Goal: Task Accomplishment & Management: Complete application form

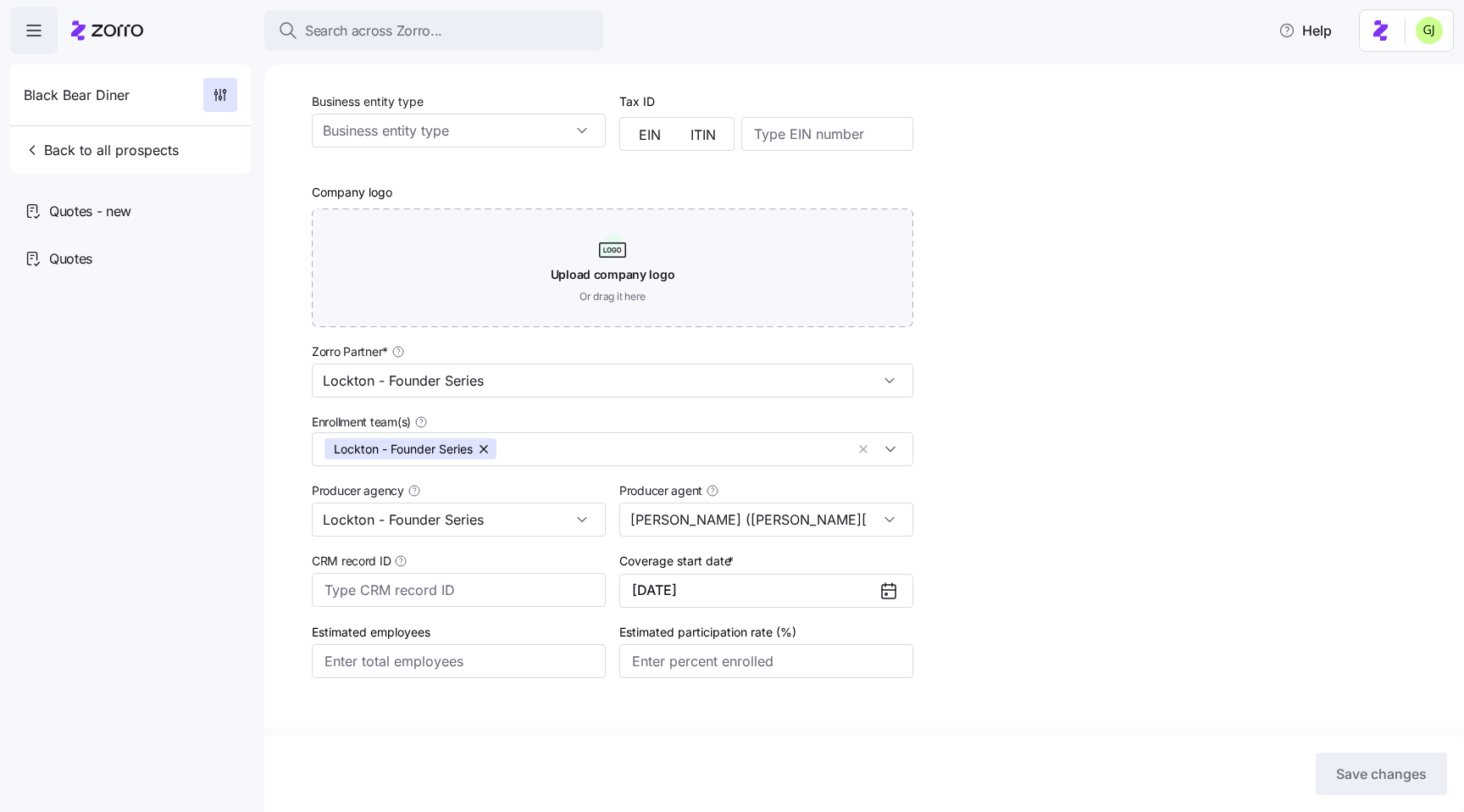
scroll to position [323, 0]
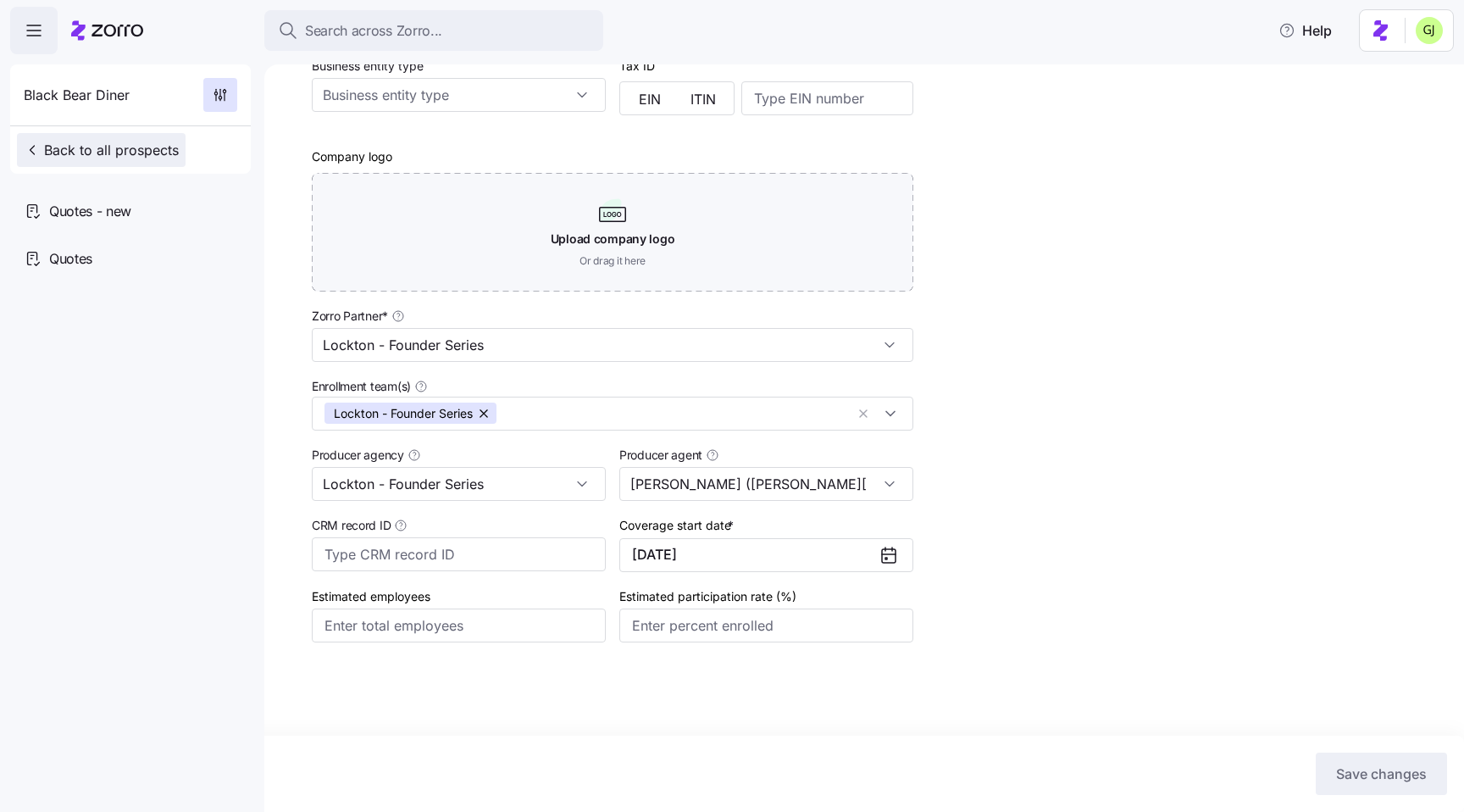
click at [90, 146] on span "Back to all prospects" at bounding box center [101, 149] width 155 height 20
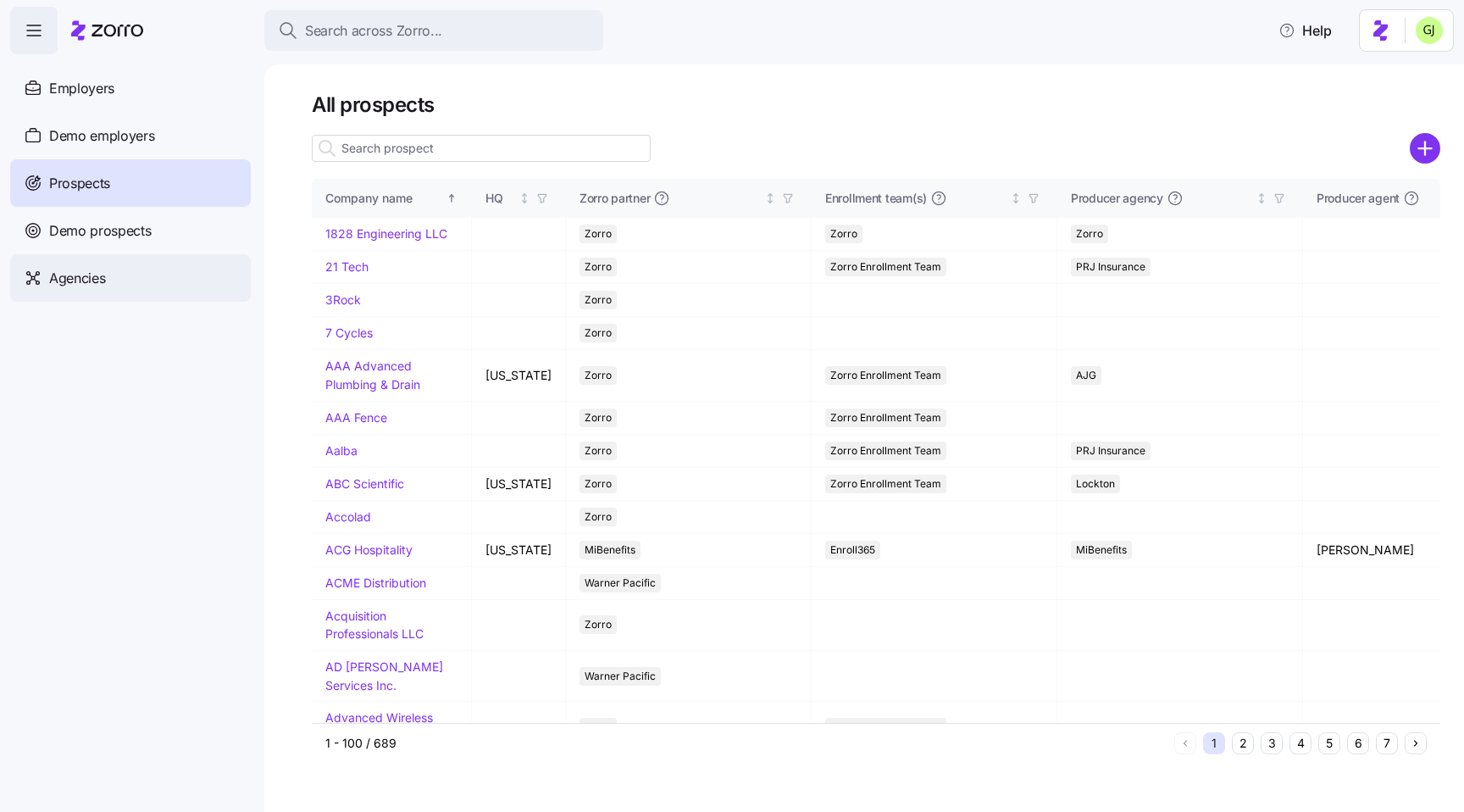
click at [92, 272] on span "Agencies" at bounding box center [77, 278] width 56 height 21
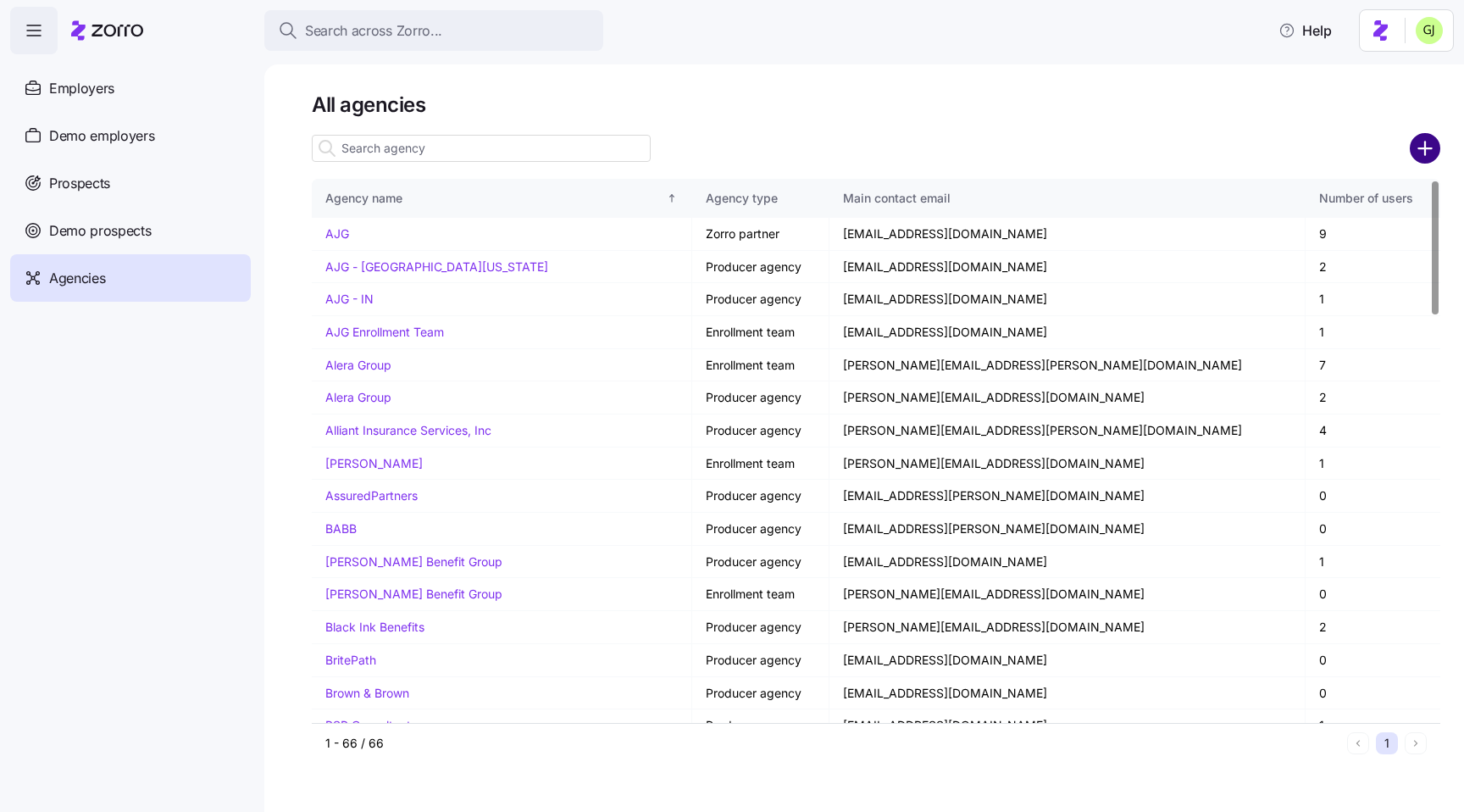
click at [1412, 147] on circle "add icon" at bounding box center [1425, 148] width 28 height 28
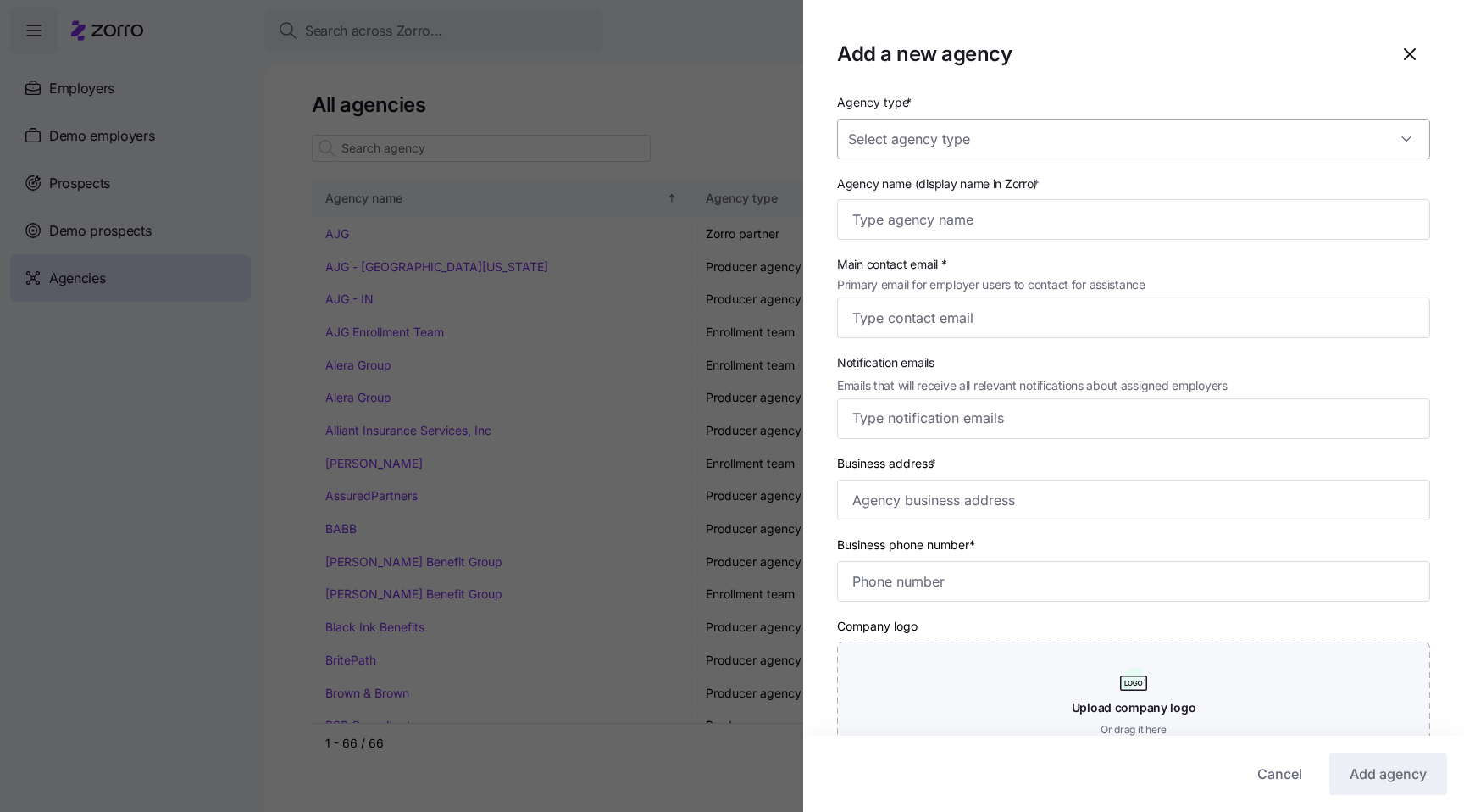
click at [1114, 139] on input "Agency type *" at bounding box center [1133, 138] width 593 height 41
click at [1030, 251] on div "Zorro partner" at bounding box center [1134, 262] width 580 height 36
type input "Zorro partner"
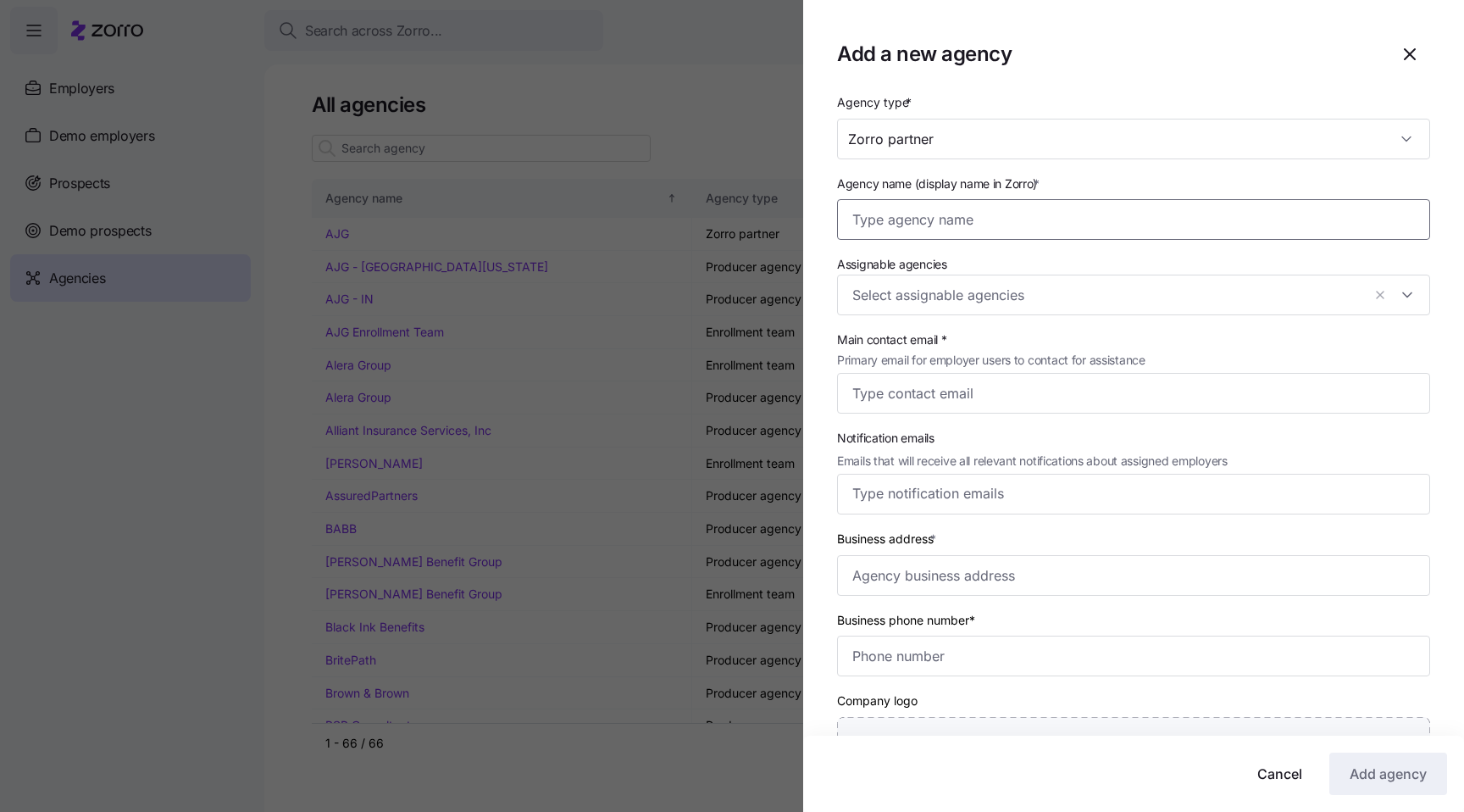
click at [1022, 215] on input "Agency name (display name in Zorro) *" at bounding box center [1133, 219] width 593 height 41
type input "Gadi agency - prod"
click at [1003, 393] on input "Main contact email * Primary email for employer users to contact for assistance" at bounding box center [1133, 393] width 593 height 41
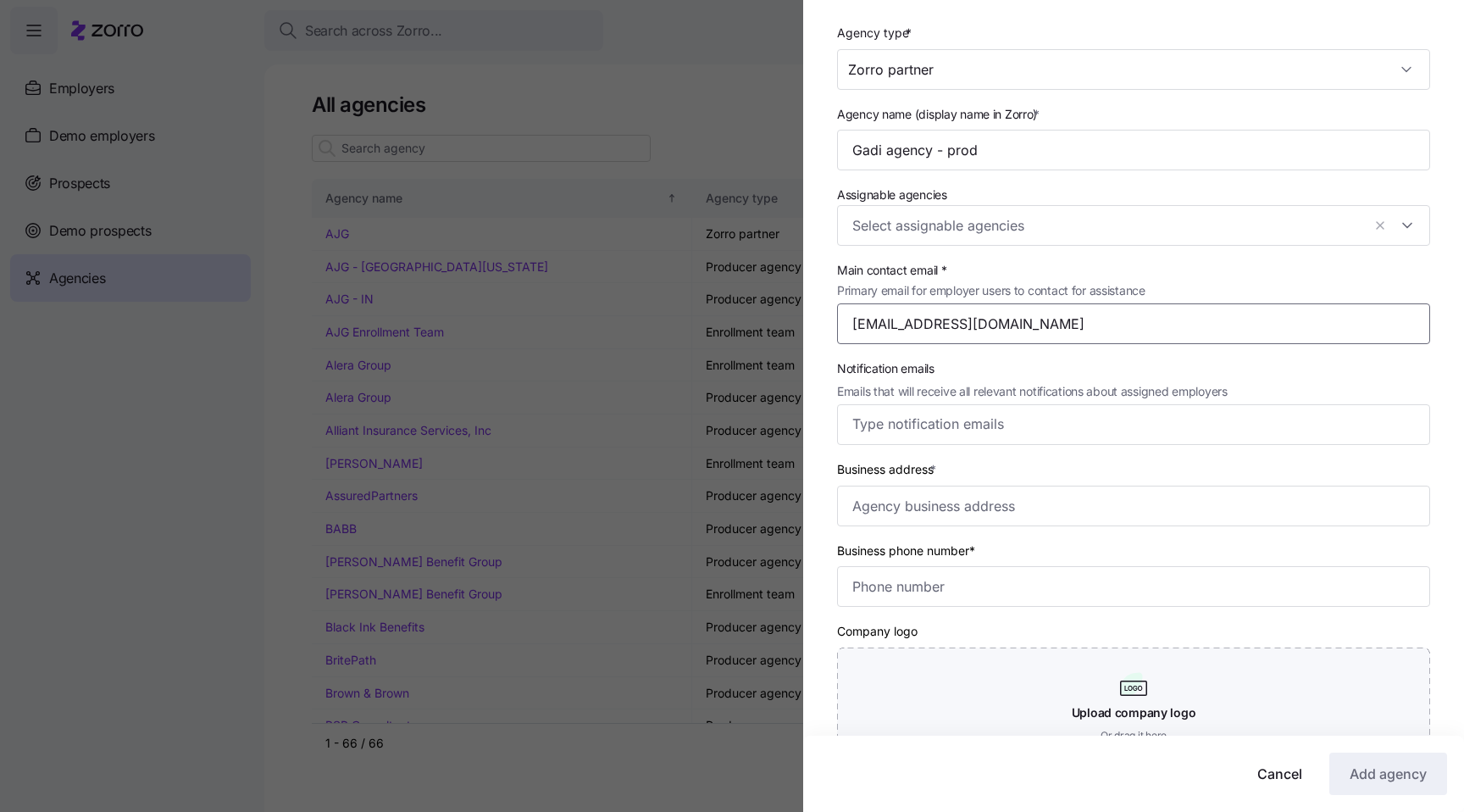
scroll to position [71, 0]
type input "[EMAIL_ADDRESS][DOMAIN_NAME]"
click at [1028, 493] on input "Business address *" at bounding box center [1133, 504] width 593 height 41
drag, startPoint x: 1021, startPoint y: 313, endPoint x: 780, endPoint y: 306, distance: 241.1
click at [780, 802] on div "Add a new agency Agency type * Zorro partner Agency name (display name in Zorro…" at bounding box center [732, 802] width 1464 height 0
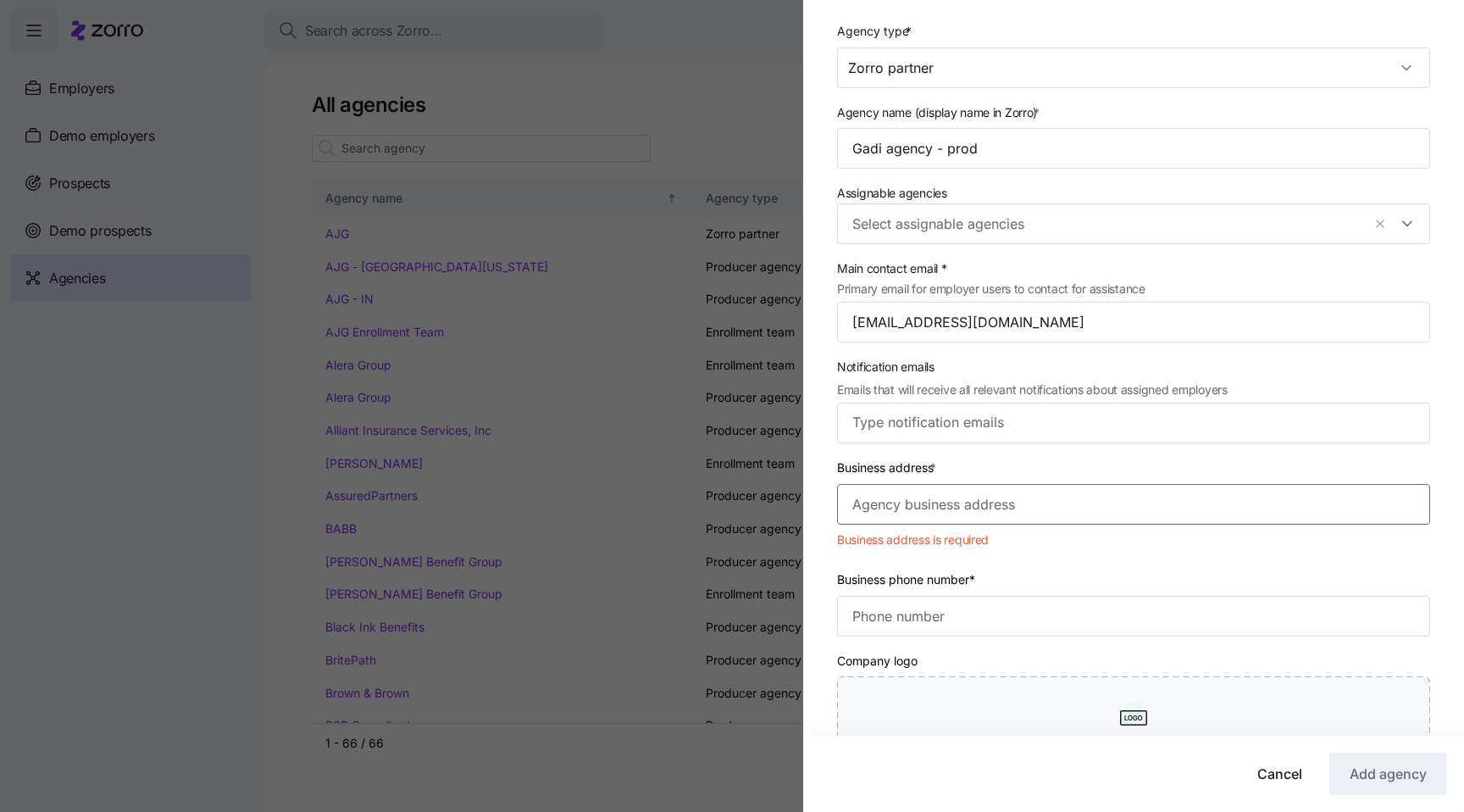
click at [963, 515] on input "Business address *" at bounding box center [1133, 504] width 593 height 41
paste input "[EMAIL_ADDRESS][DOMAIN_NAME]"
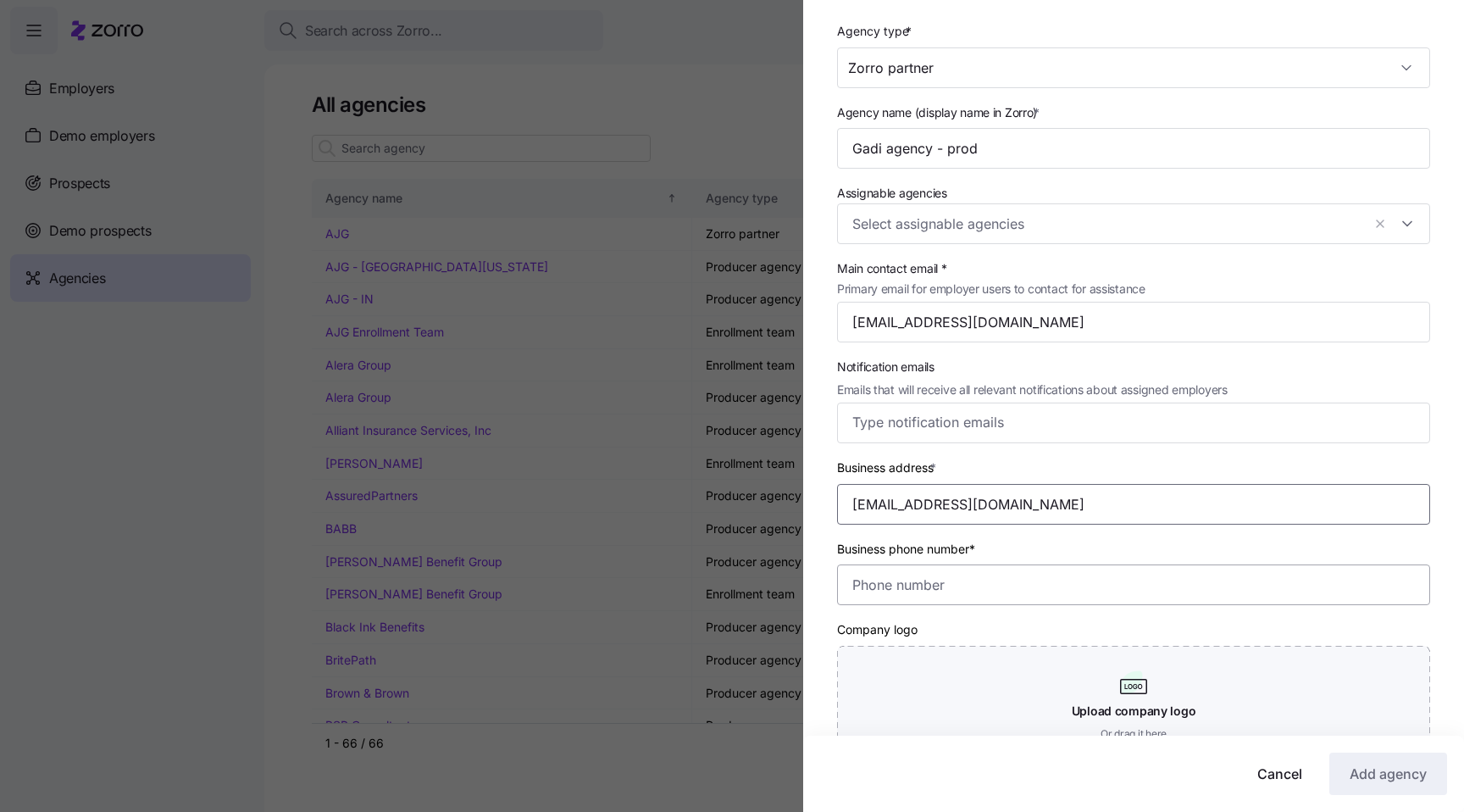
type input "[EMAIL_ADDRESS][DOMAIN_NAME]"
click at [981, 585] on input "Business phone number*" at bounding box center [1133, 584] width 593 height 41
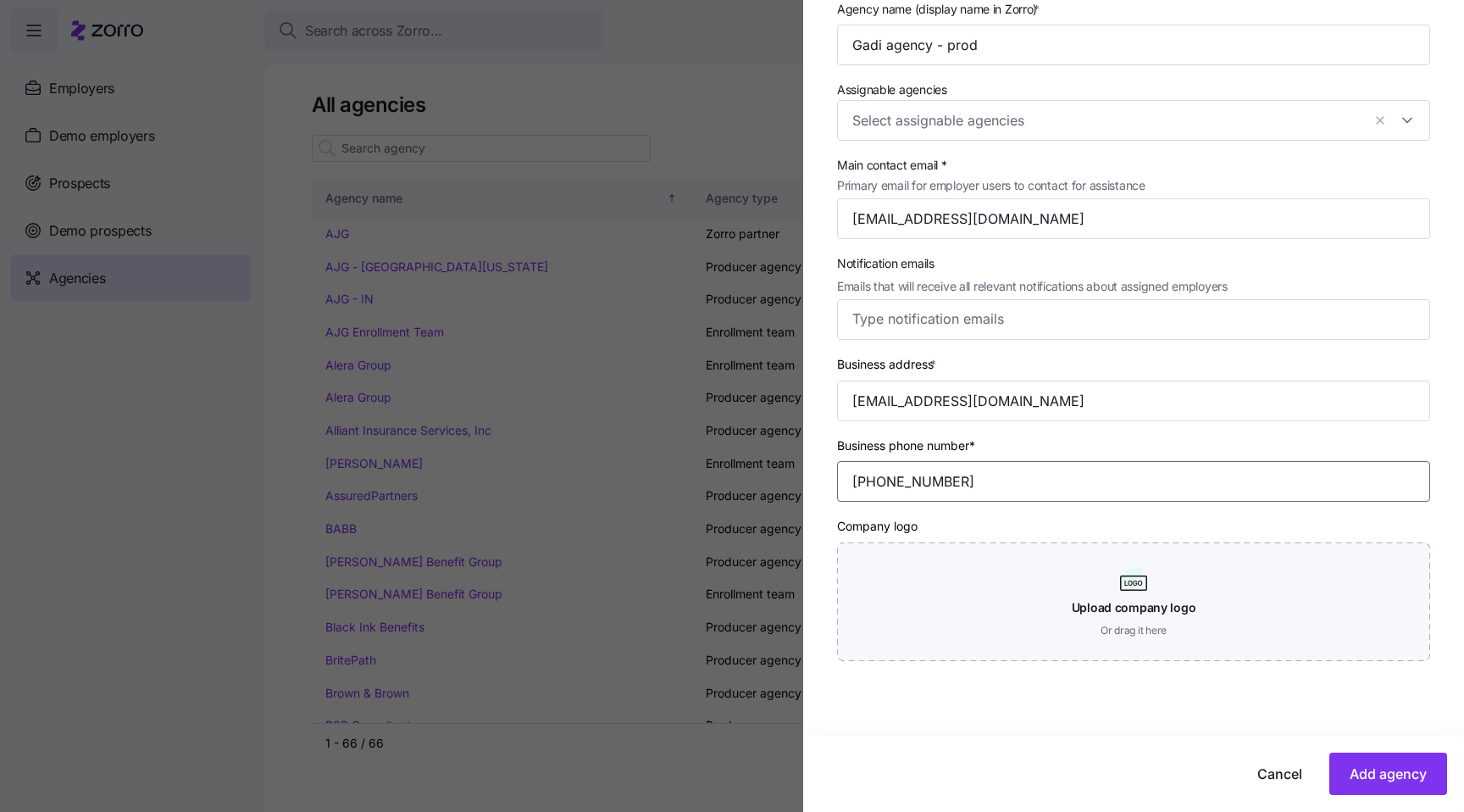
scroll to position [191, 0]
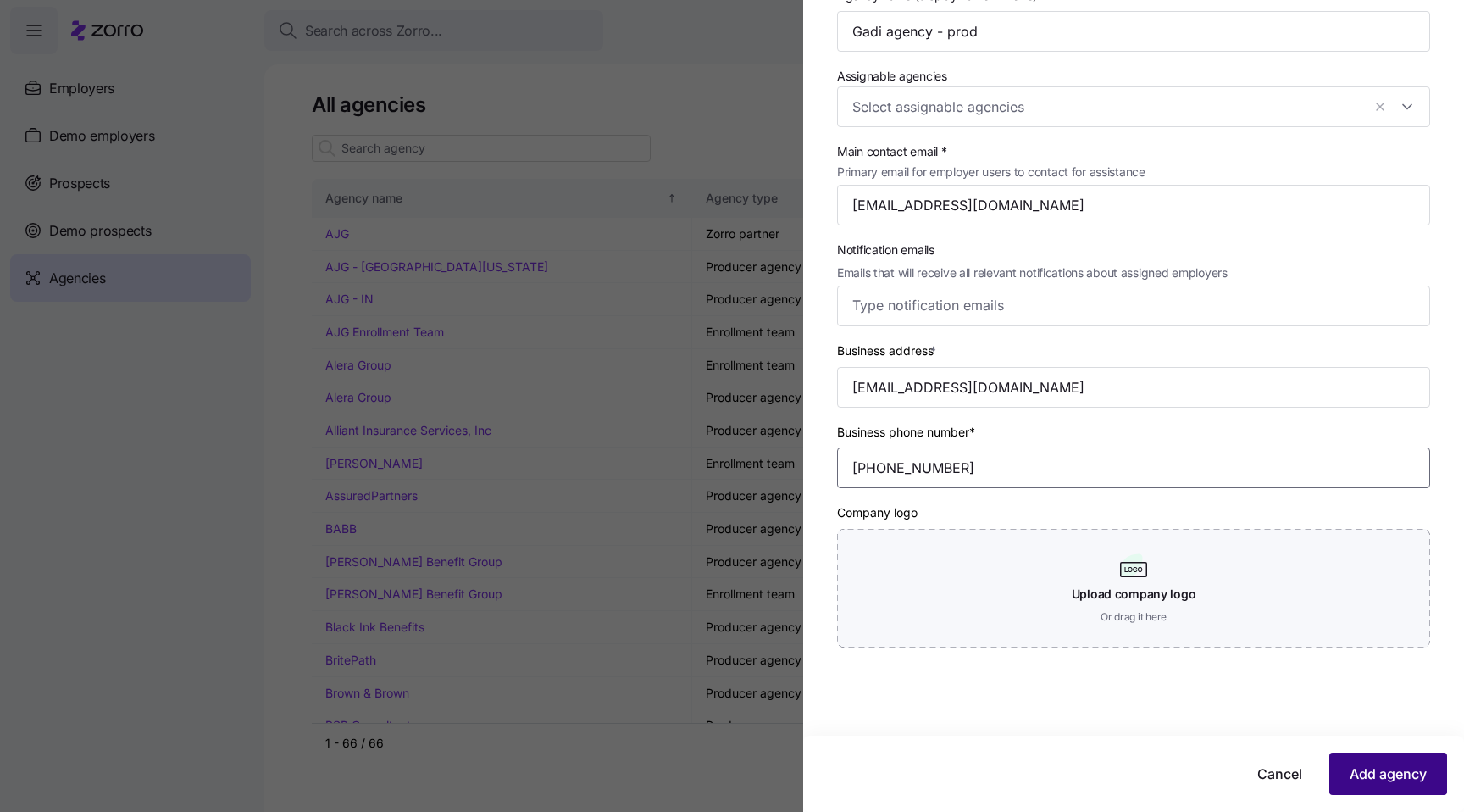
type input "[PHONE_NUMBER]"
click at [1374, 773] on span "Add agency" at bounding box center [1388, 773] width 77 height 20
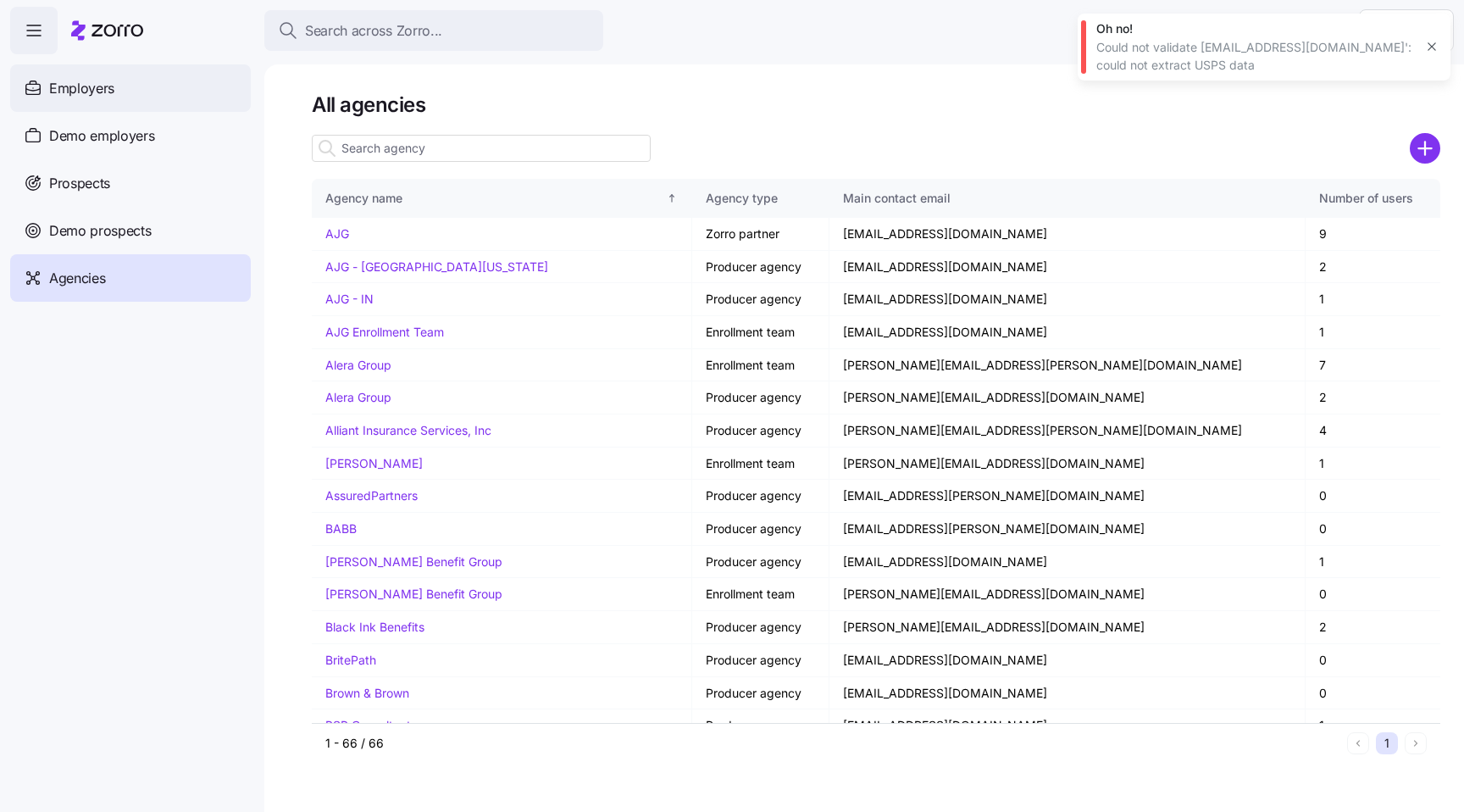
click at [160, 90] on div "Employers" at bounding box center [131, 88] width 241 height 47
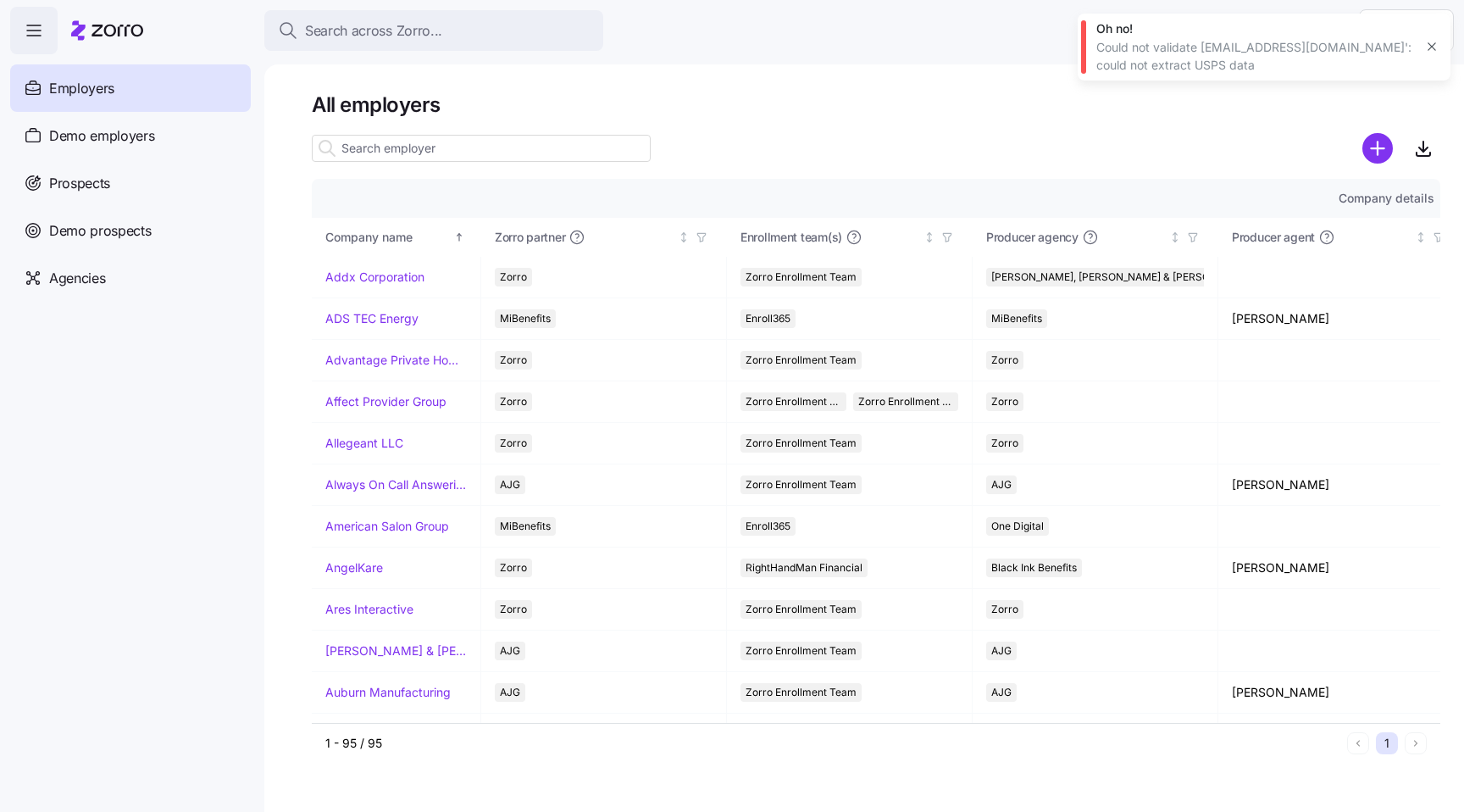
click at [493, 149] on input at bounding box center [481, 148] width 339 height 28
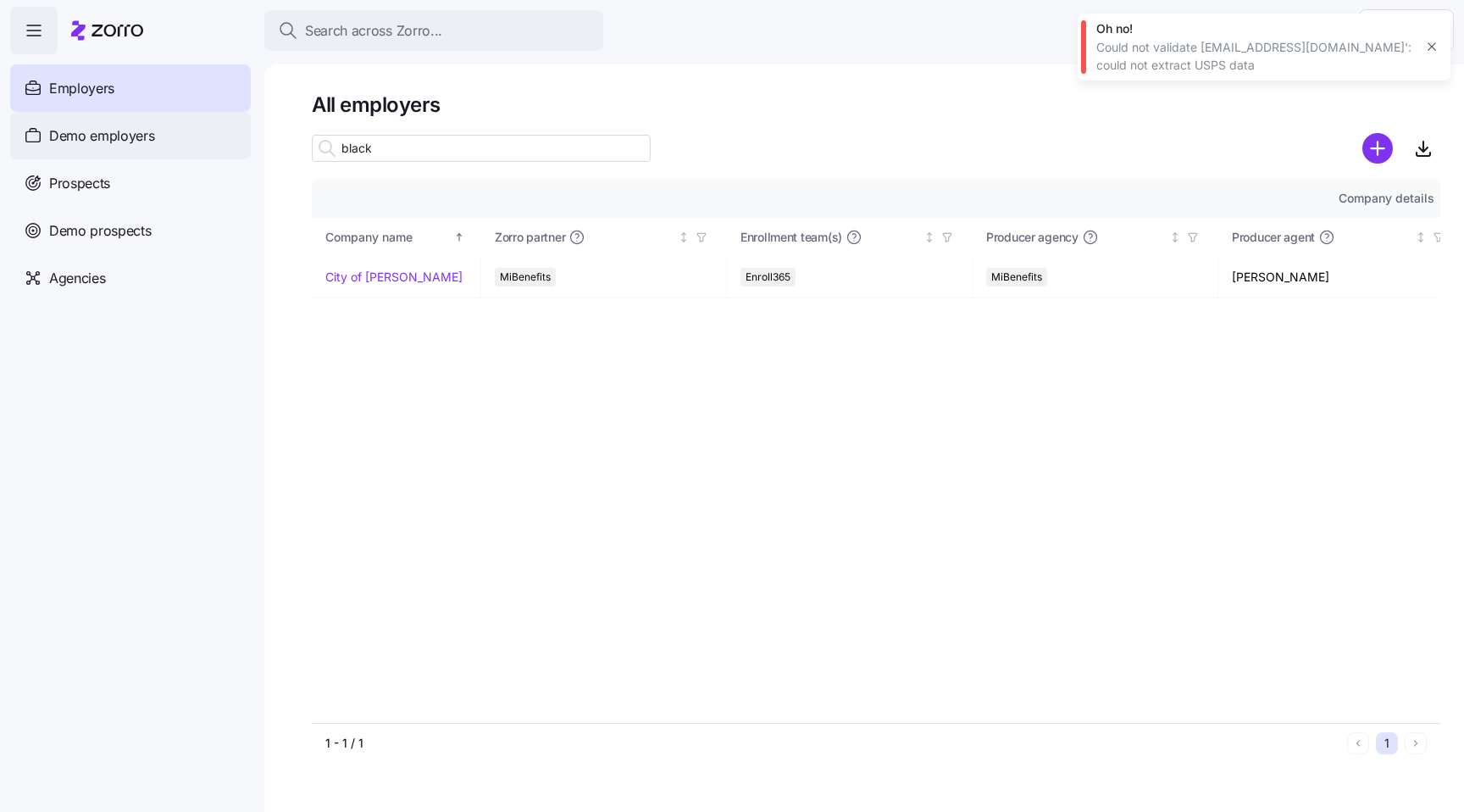
type input "black"
click at [140, 139] on span "Demo employers" at bounding box center [102, 136] width 106 height 21
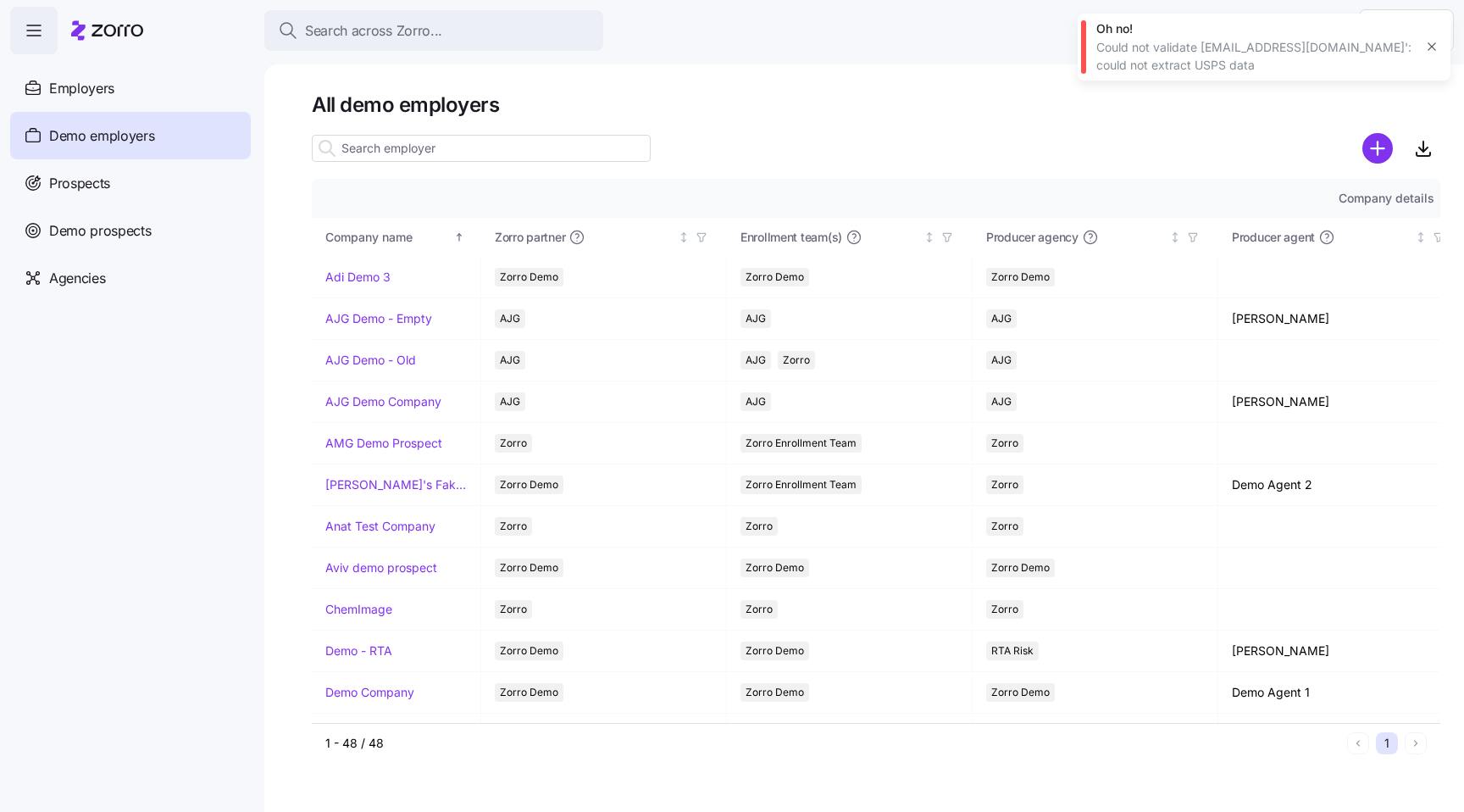
click at [502, 153] on input at bounding box center [481, 148] width 339 height 28
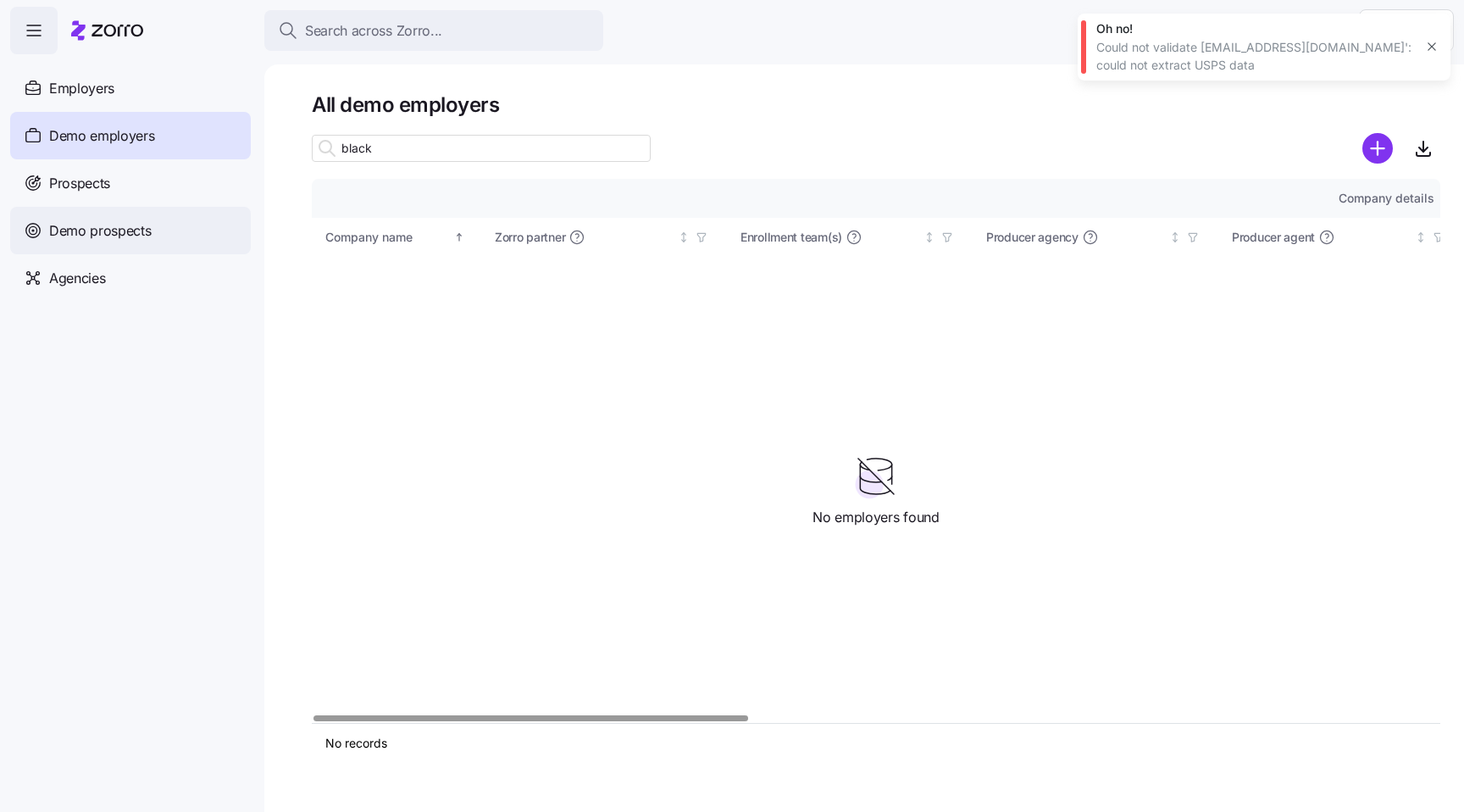
type input "black"
click at [139, 224] on span "Demo prospects" at bounding box center [101, 231] width 102 height 21
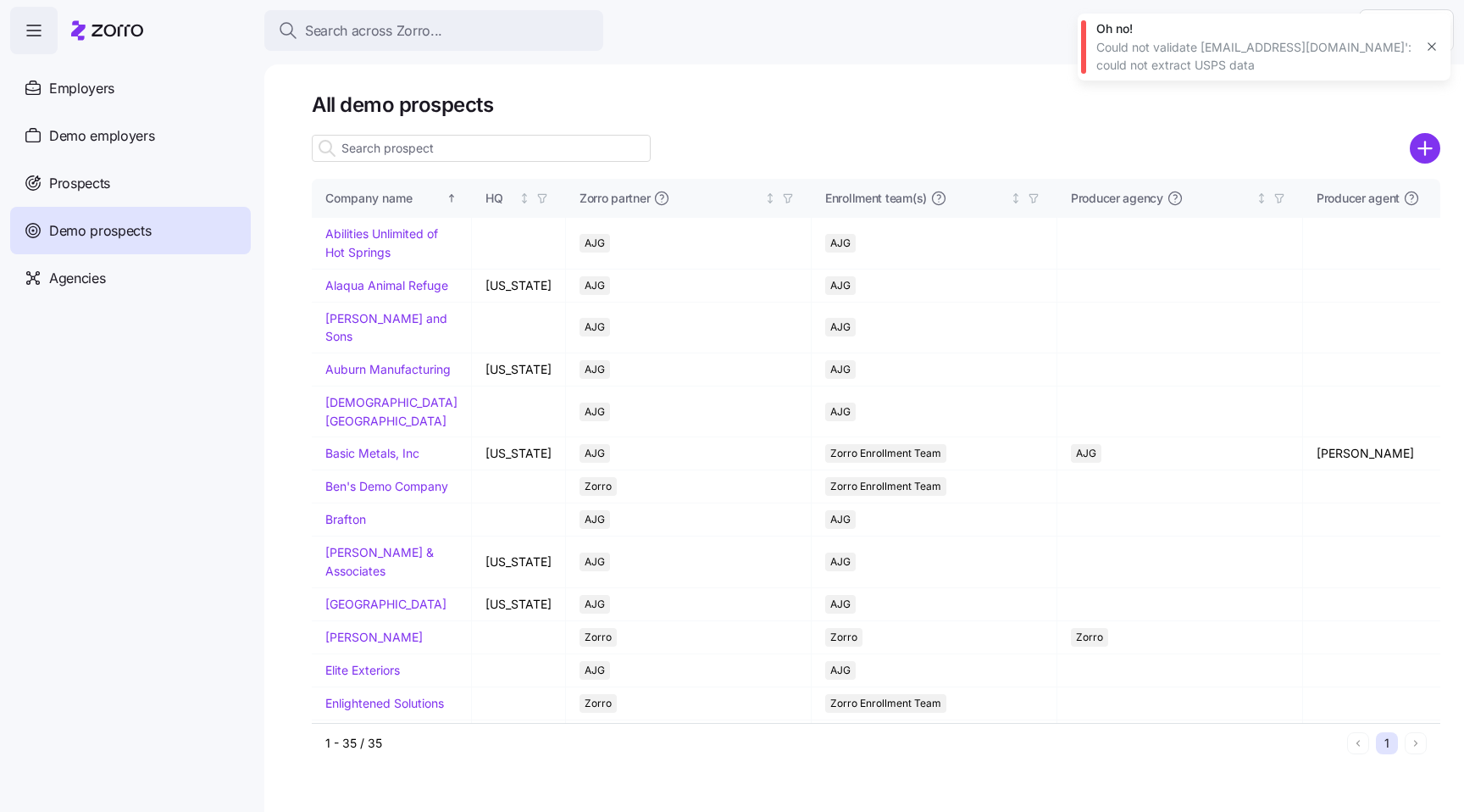
click at [469, 152] on input at bounding box center [481, 148] width 339 height 28
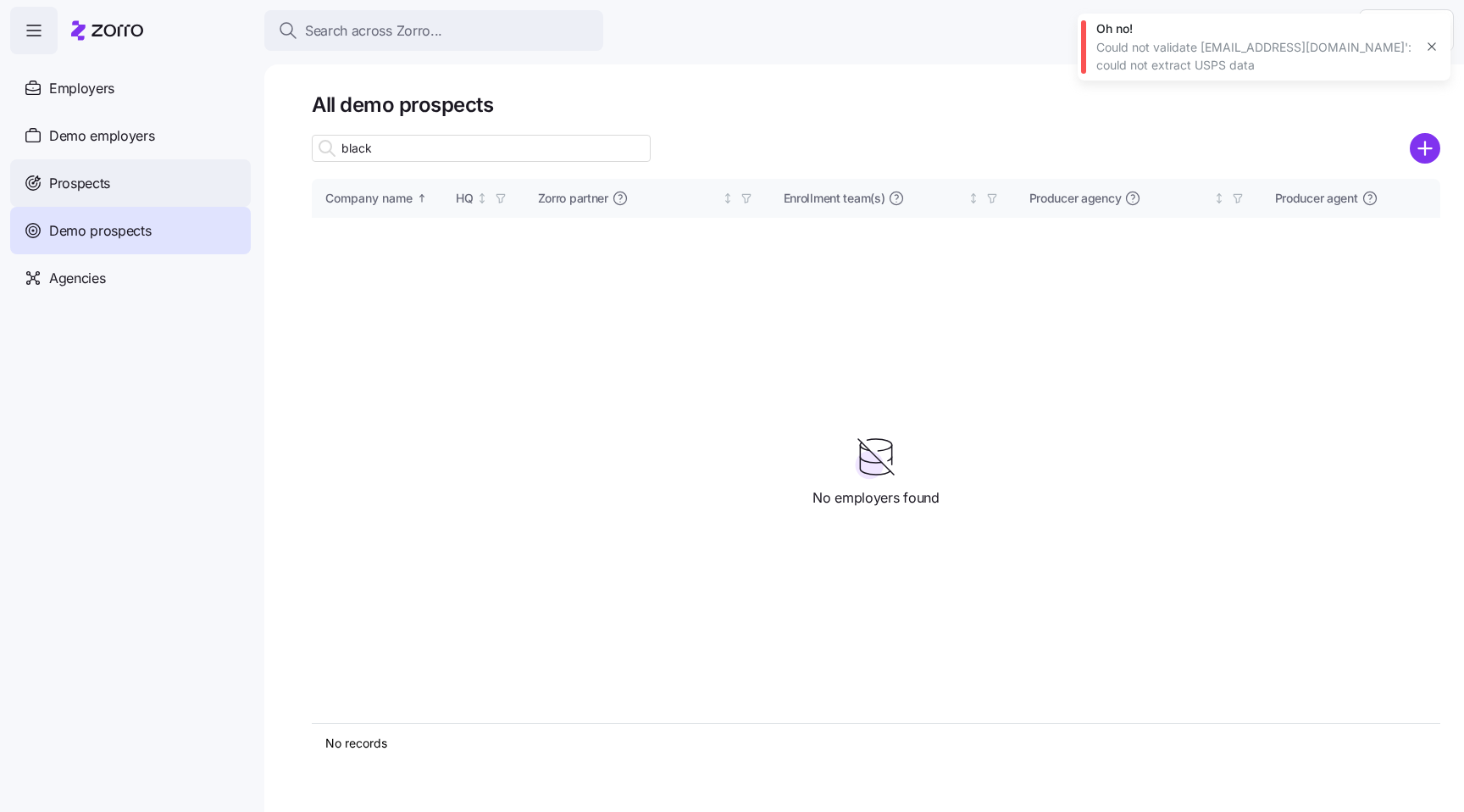
type input "black"
click at [99, 178] on span "Prospects" at bounding box center [80, 183] width 61 height 21
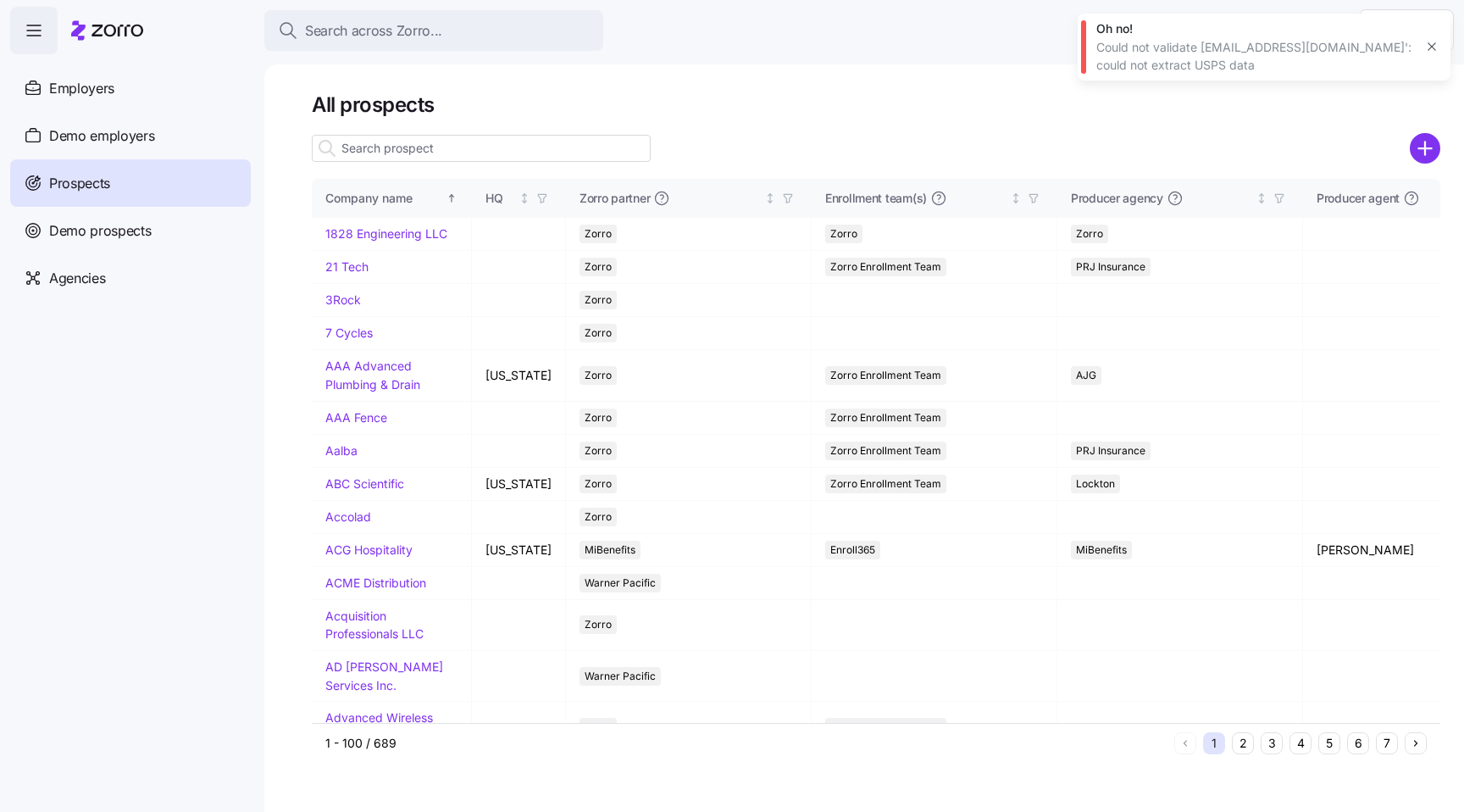
click at [442, 142] on input at bounding box center [481, 148] width 339 height 28
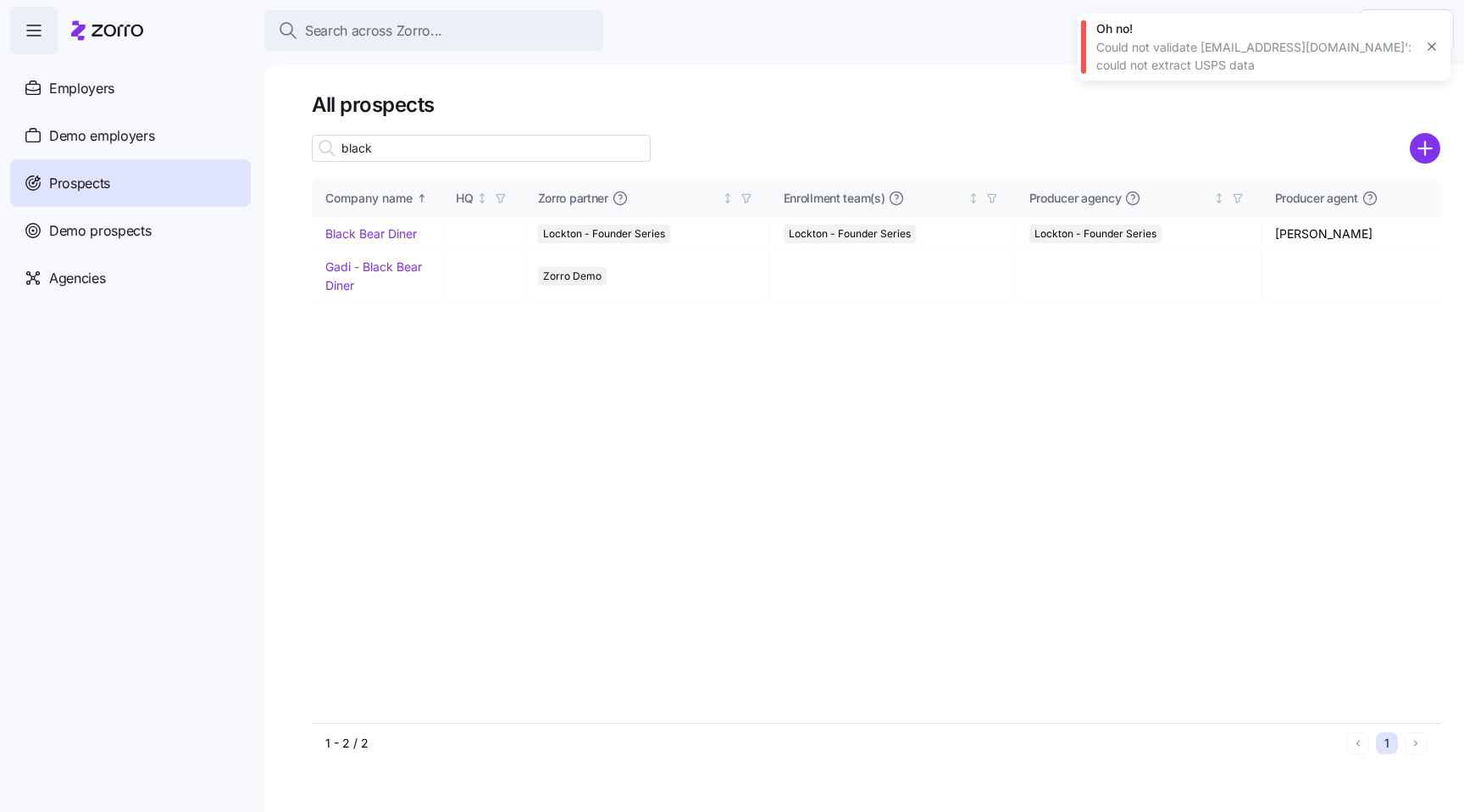
click at [435, 151] on input "black" at bounding box center [481, 148] width 339 height 28
type input "black"
click at [1436, 47] on icon "button" at bounding box center [1432, 46] width 13 height 13
click at [1431, 47] on icon "button" at bounding box center [1432, 47] width 8 height 8
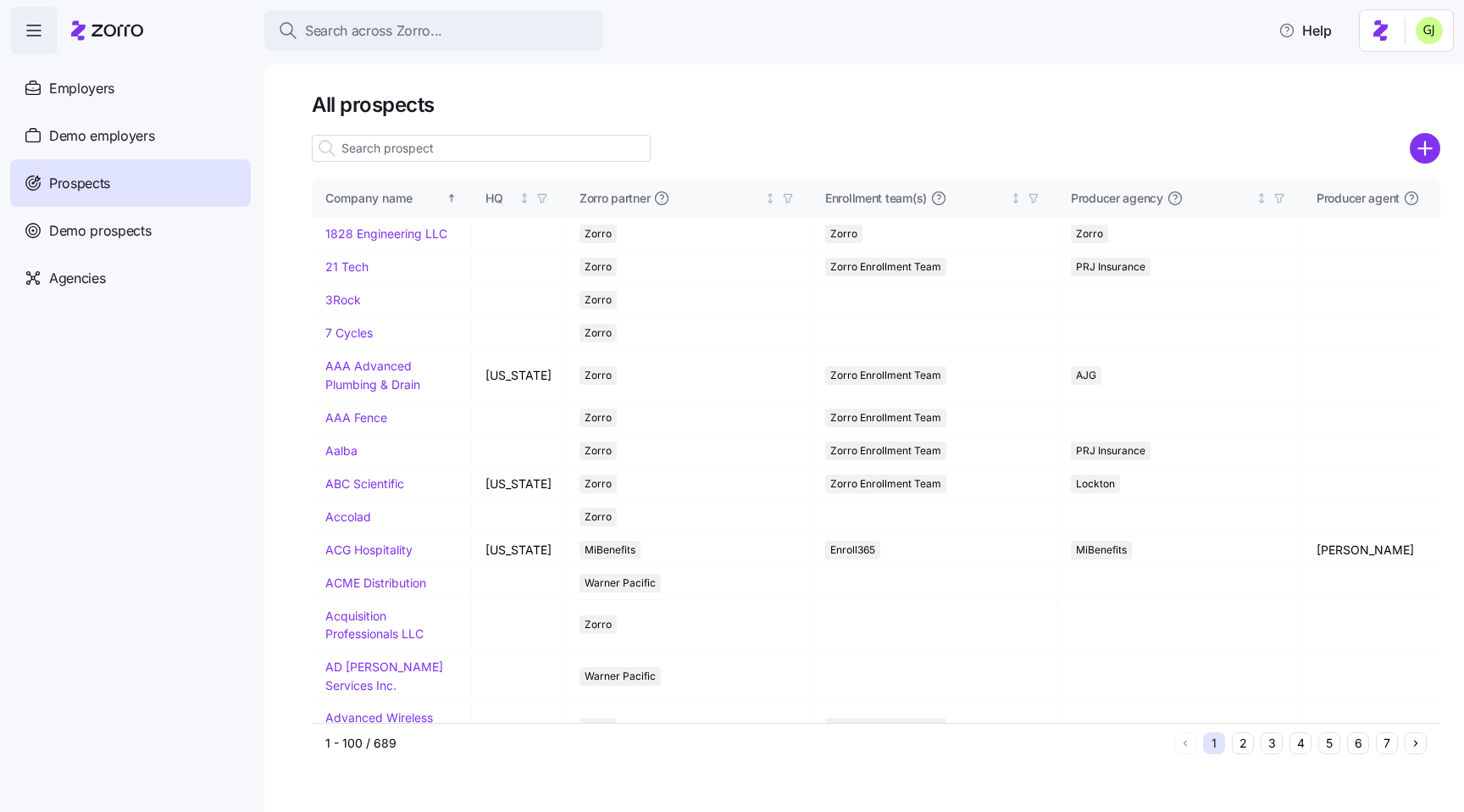
click at [502, 145] on input at bounding box center [481, 148] width 339 height 28
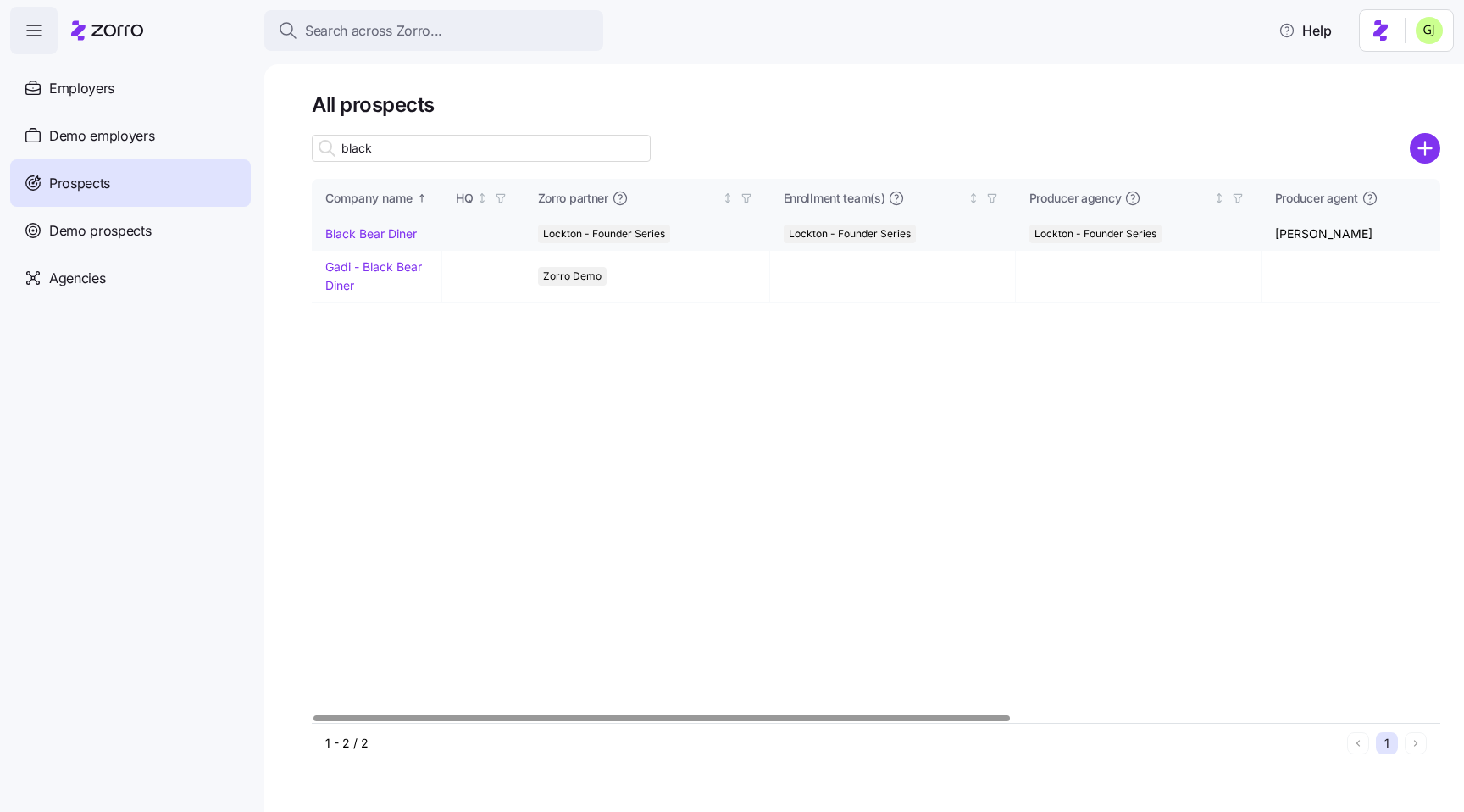
type input "black"
click at [398, 229] on link "Black Bear Diner" at bounding box center [371, 232] width 91 height 14
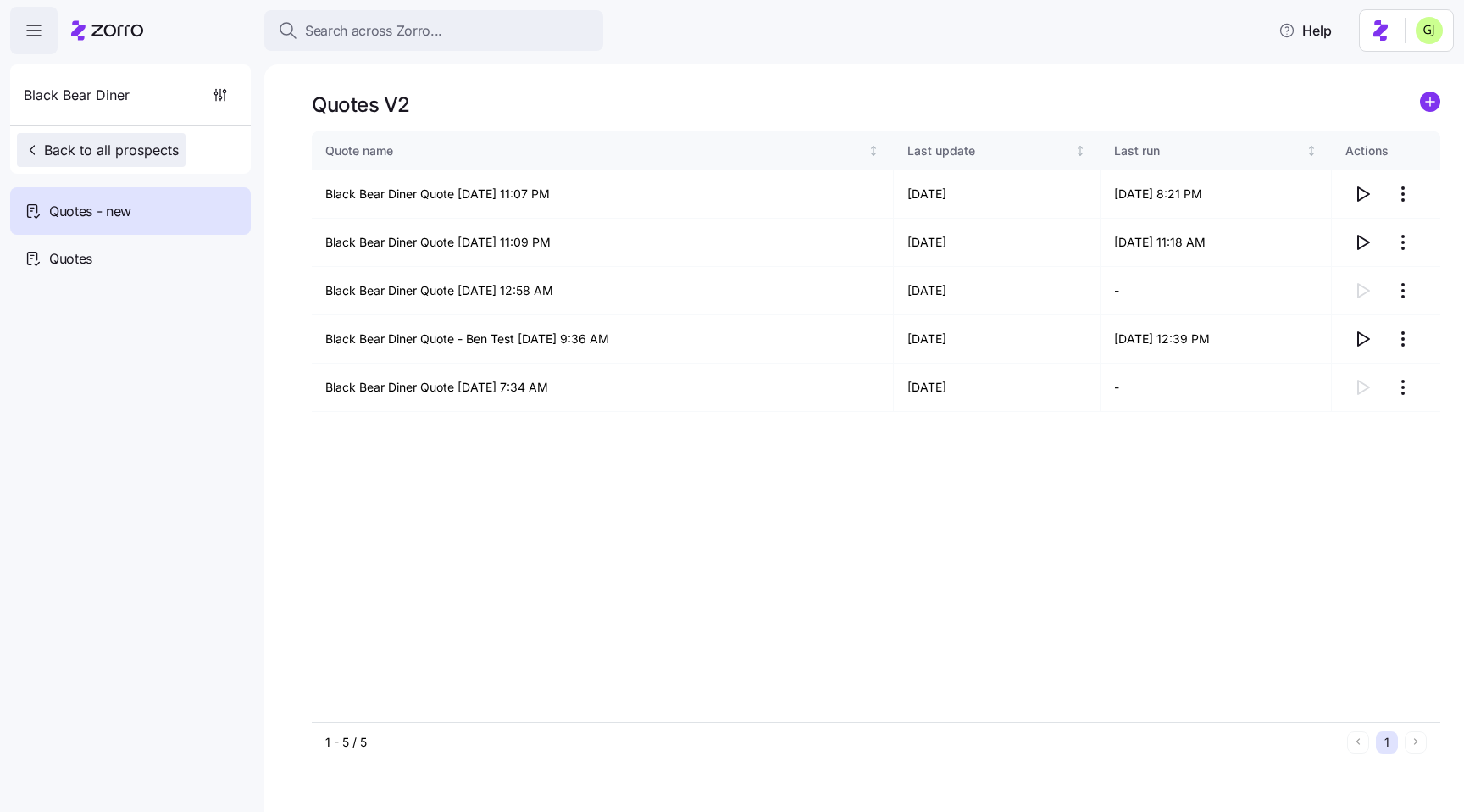
click at [86, 142] on span "Back to all prospects" at bounding box center [101, 149] width 155 height 20
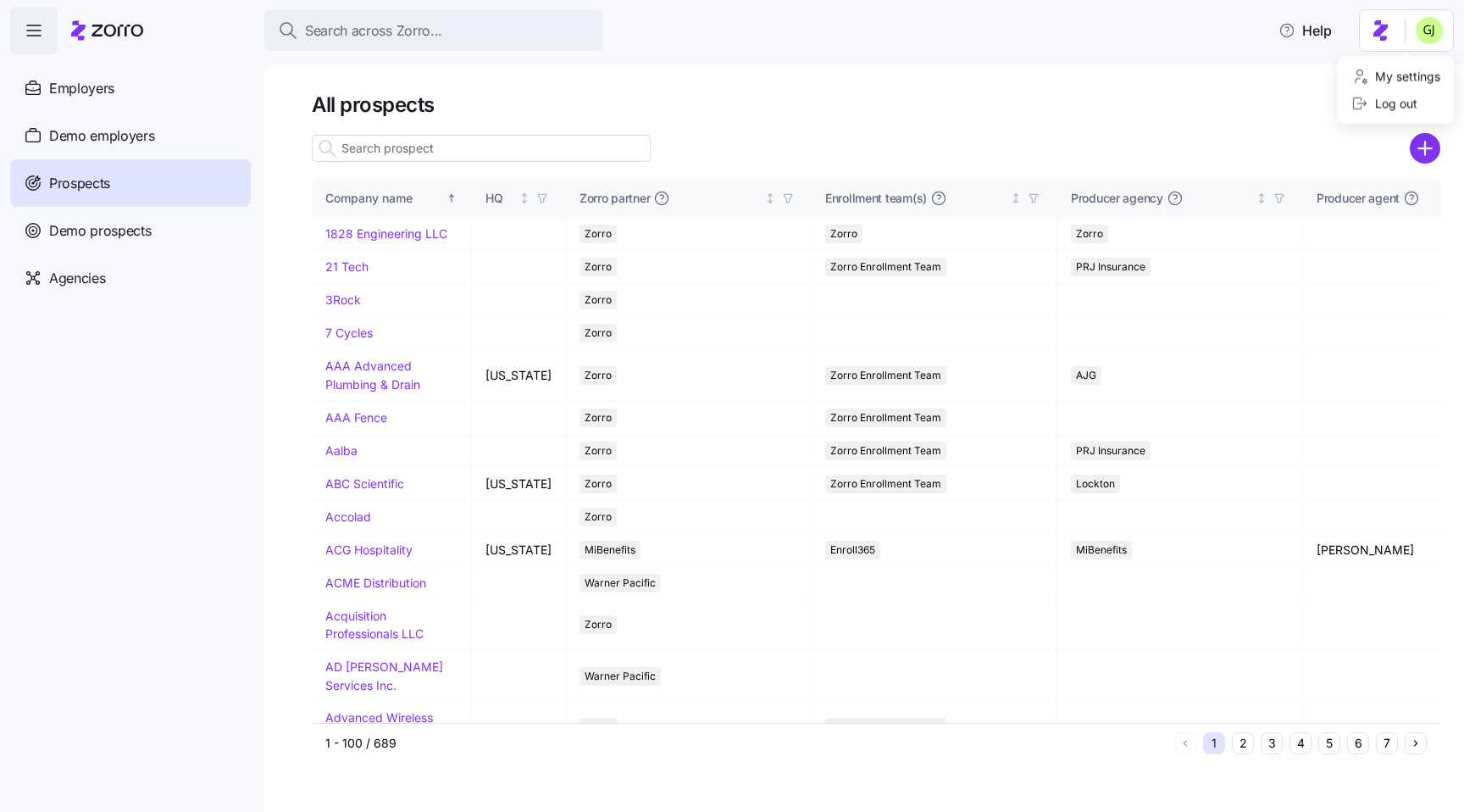
click at [1432, 30] on html "Search across Zorro... Help Employers Demo employers Prospects Demo prospects A…" at bounding box center [732, 400] width 1464 height 802
click at [1387, 101] on div "Log out" at bounding box center [1385, 103] width 66 height 19
